Goal: Information Seeking & Learning: Compare options

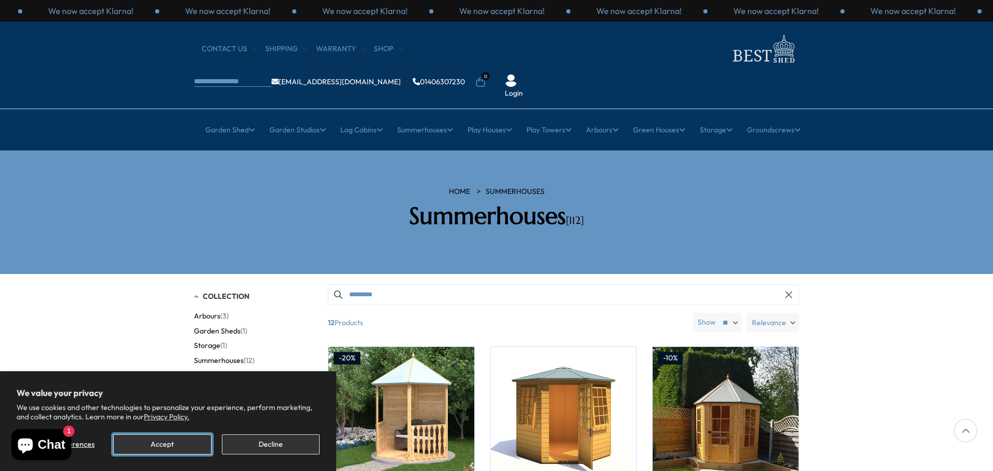
click at [171, 445] on button "Accept" at bounding box center [162, 444] width 98 height 20
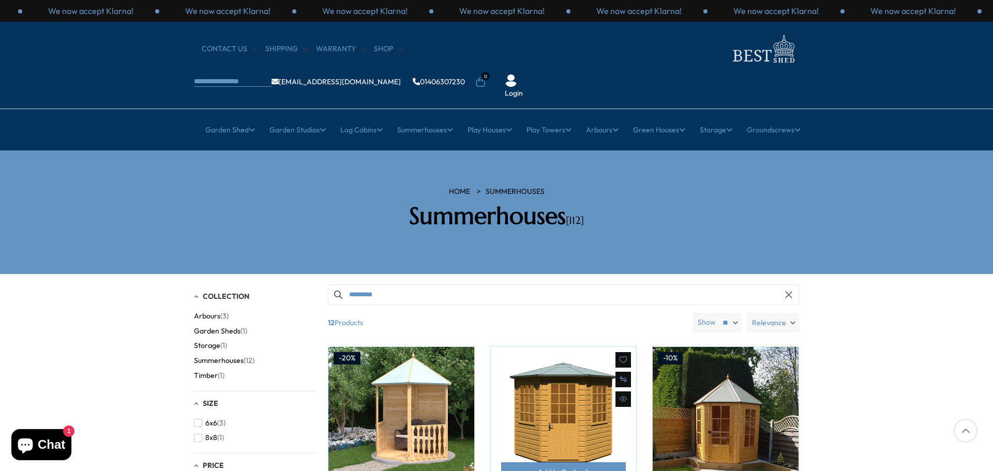
click at [498, 395] on img at bounding box center [564, 420] width 146 height 146
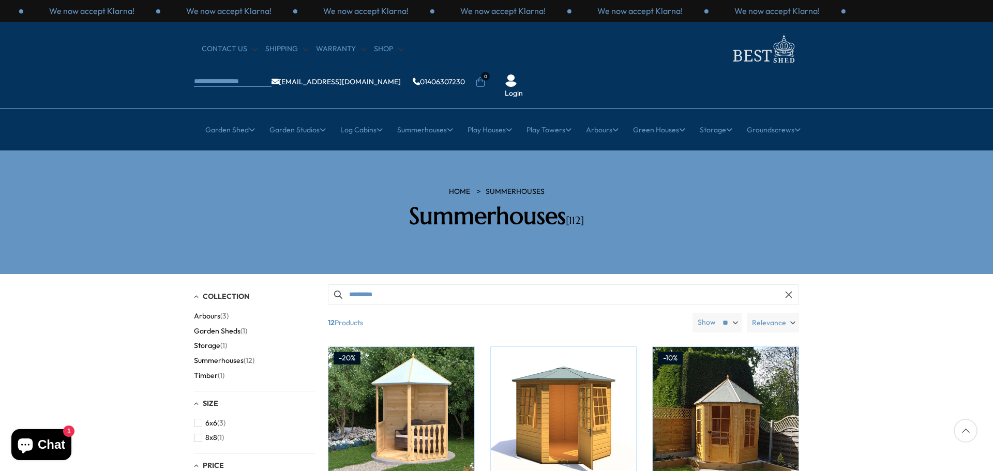
click at [447, 211] on section "HOME Summerhouses Summerhouses [112]" at bounding box center [496, 212] width 993 height 124
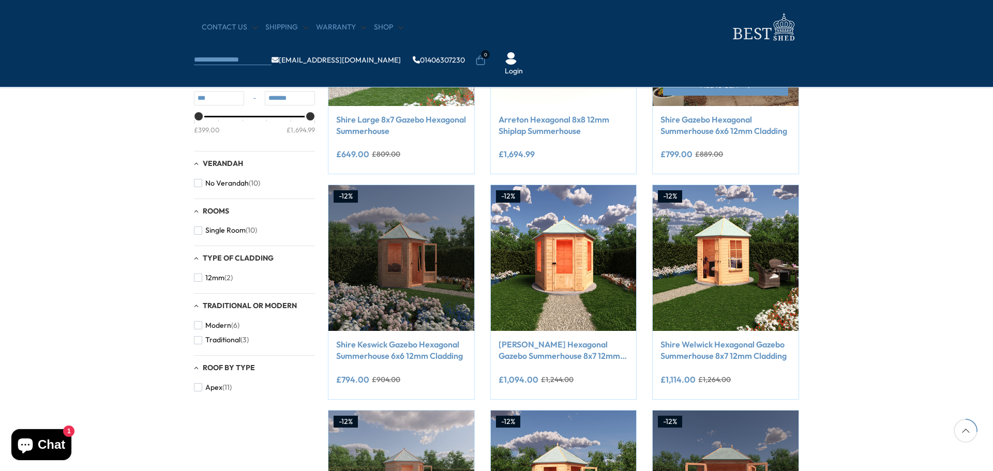
scroll to position [300, 0]
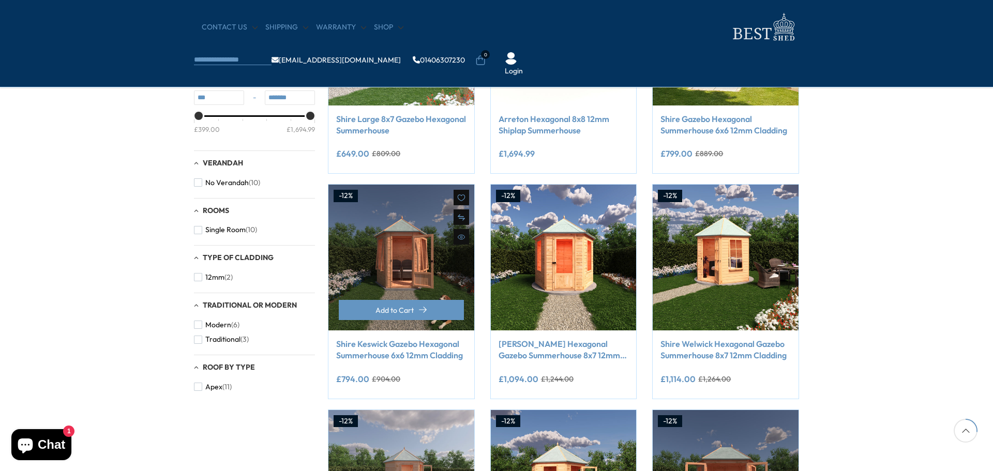
click at [407, 273] on img at bounding box center [401, 258] width 146 height 146
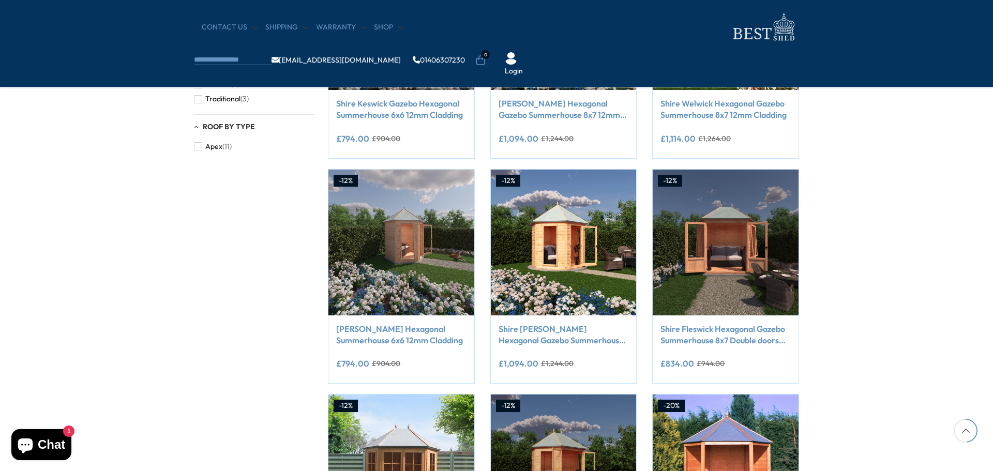
scroll to position [541, 0]
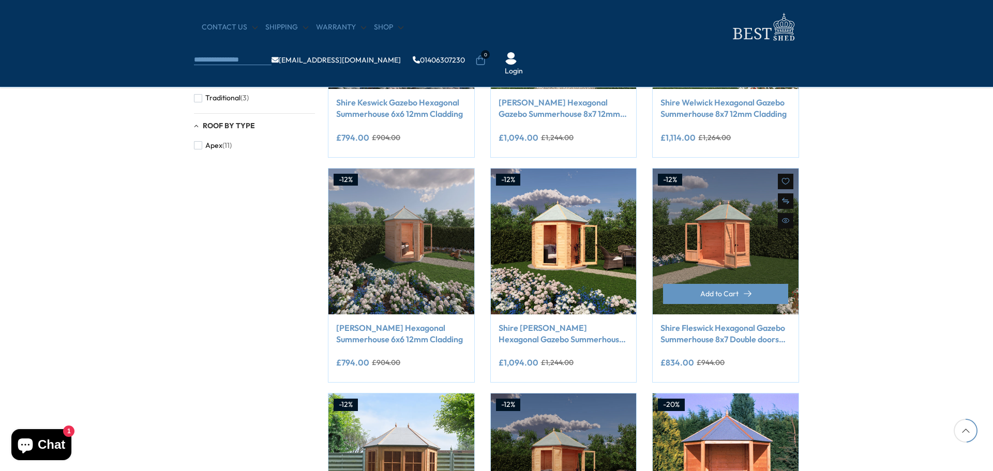
click at [733, 254] on img at bounding box center [725, 242] width 146 height 146
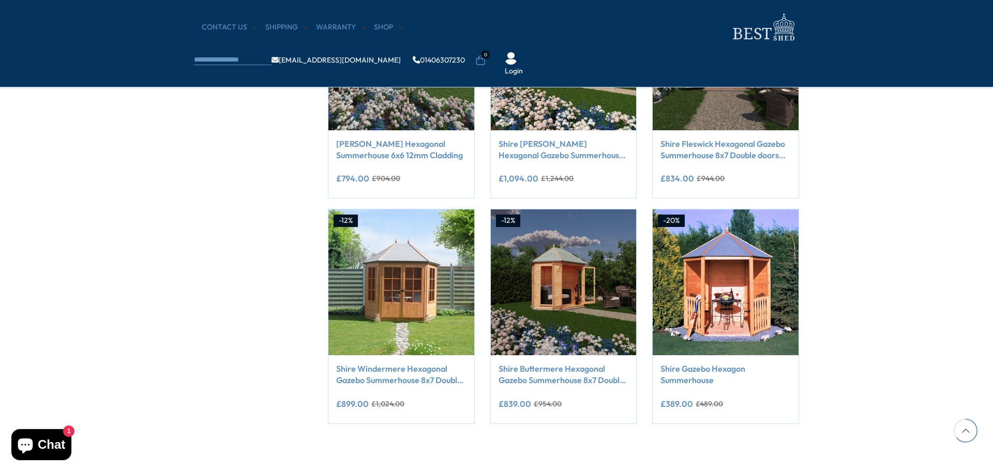
scroll to position [722, 0]
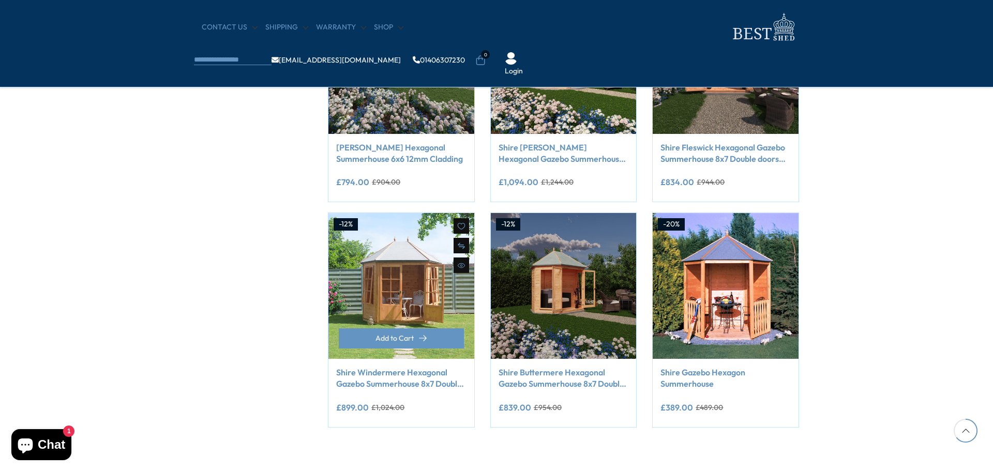
click at [383, 300] on img at bounding box center [401, 286] width 146 height 146
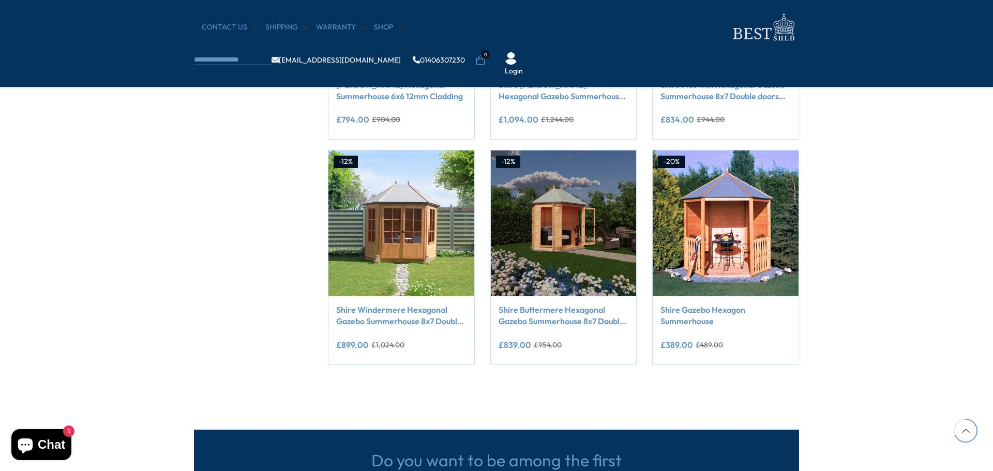
scroll to position [789, 0]
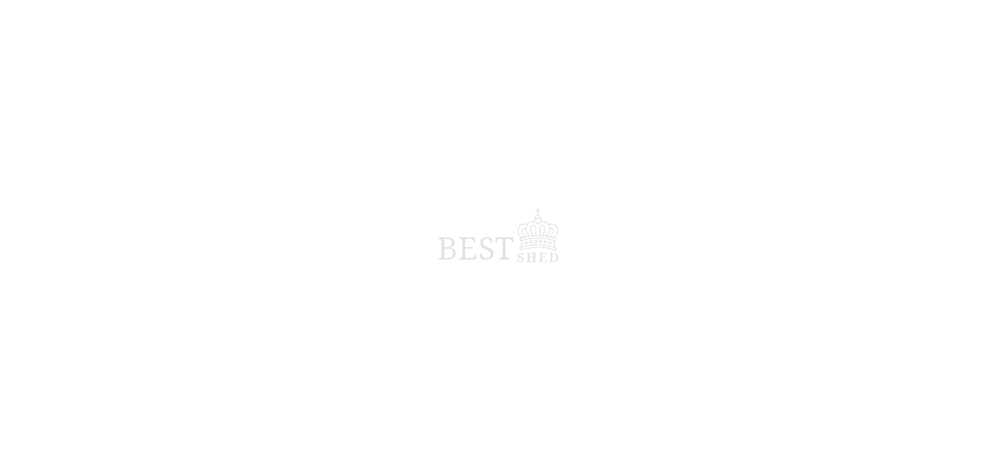
scroll to position [72, 0]
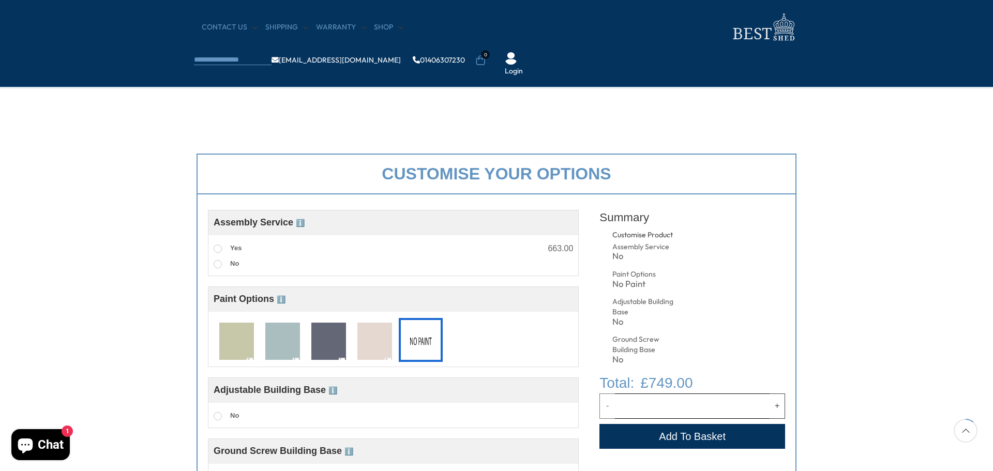
scroll to position [284, 0]
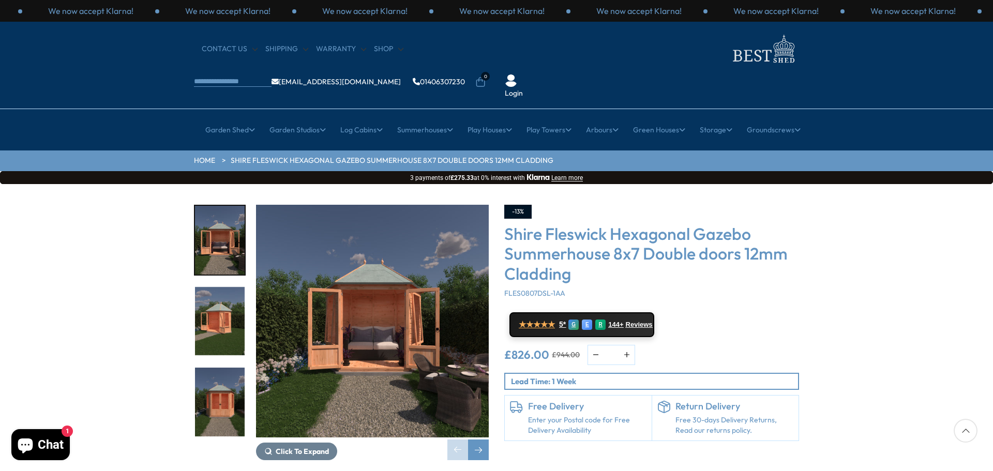
click at [368, 303] on img "1 / 9" at bounding box center [372, 321] width 233 height 233
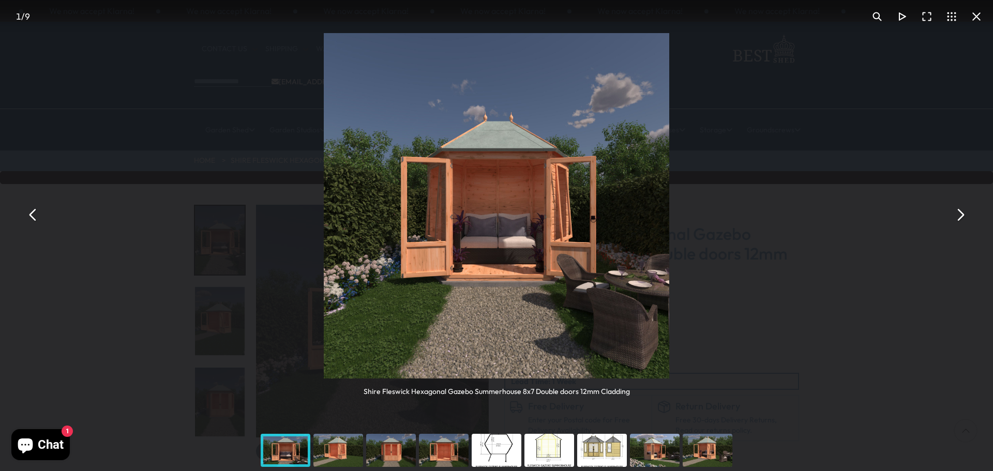
click at [957, 218] on button "You can close this modal content with the ESC key" at bounding box center [959, 215] width 25 height 25
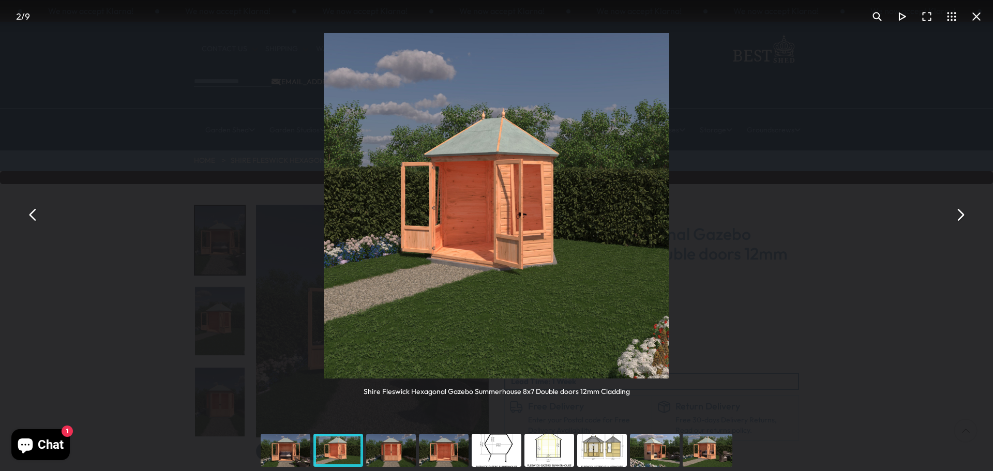
click at [957, 218] on button "You can close this modal content with the ESC key" at bounding box center [959, 215] width 25 height 25
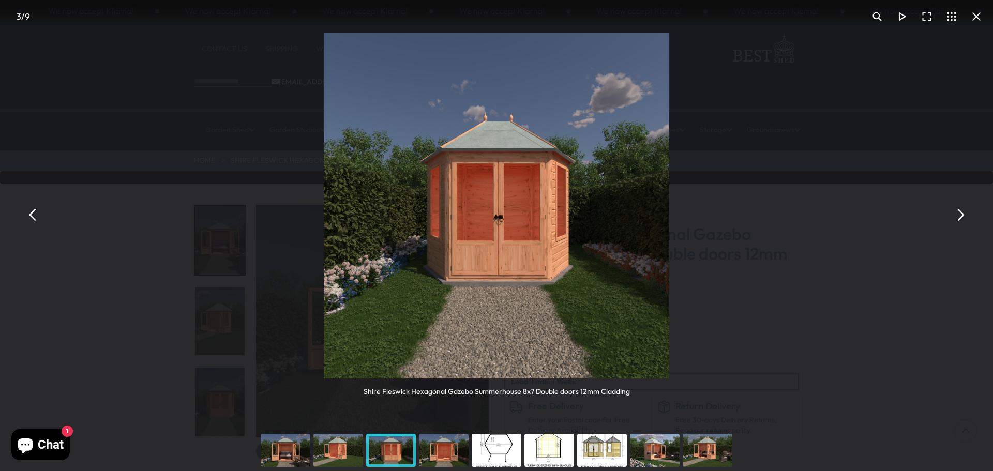
click at [957, 218] on button "You can close this modal content with the ESC key" at bounding box center [959, 215] width 25 height 25
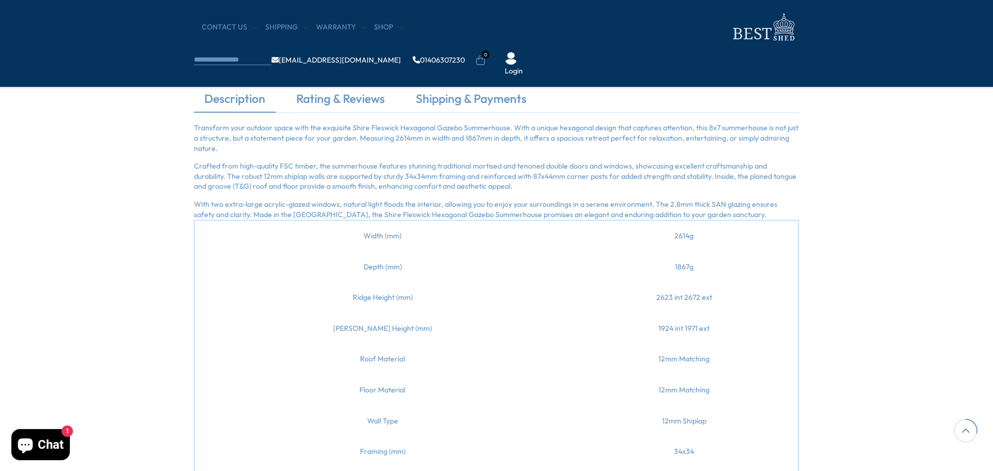
scroll to position [734, 0]
